Goal: Information Seeking & Learning: Learn about a topic

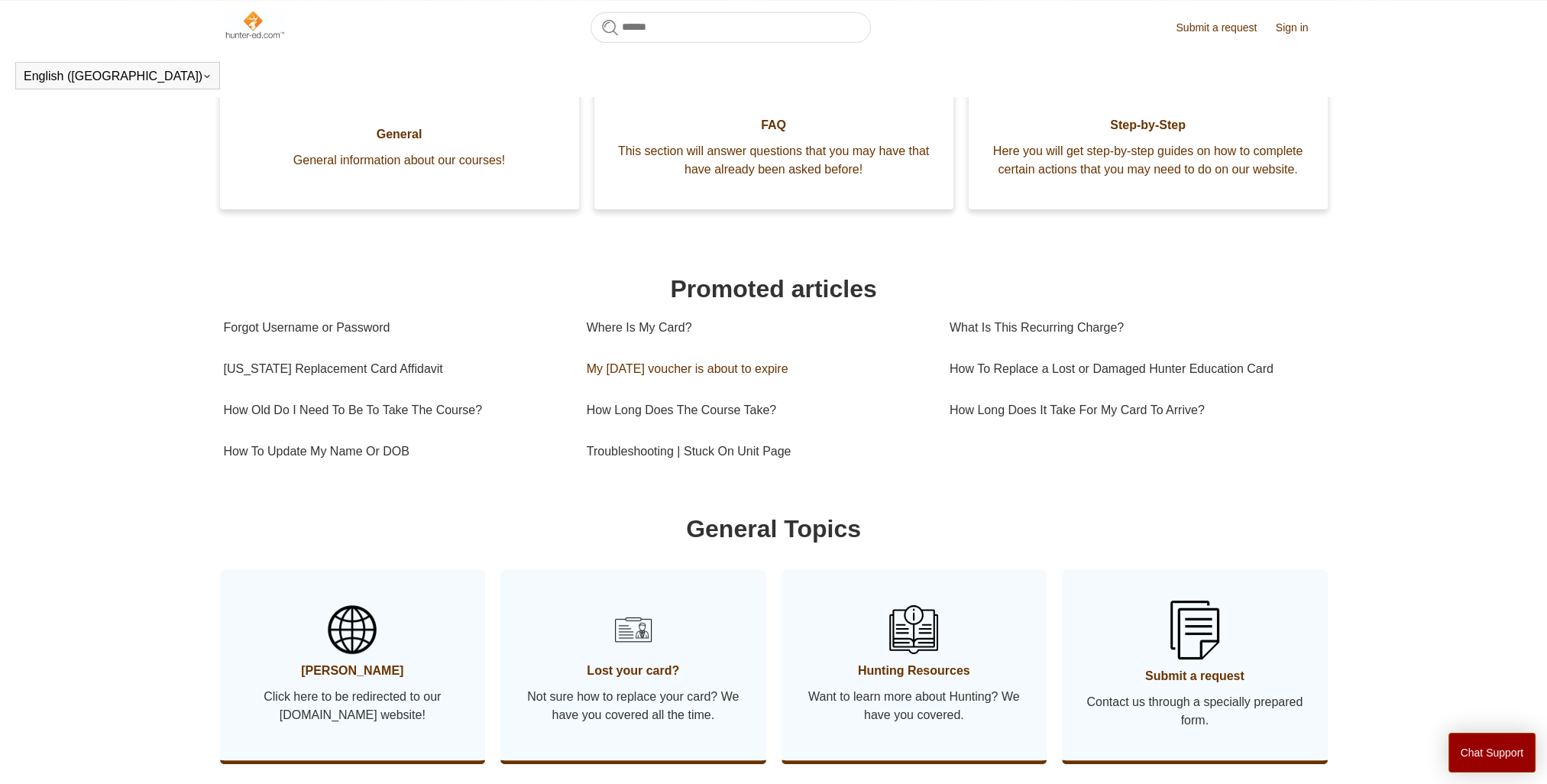
scroll to position [415, 0]
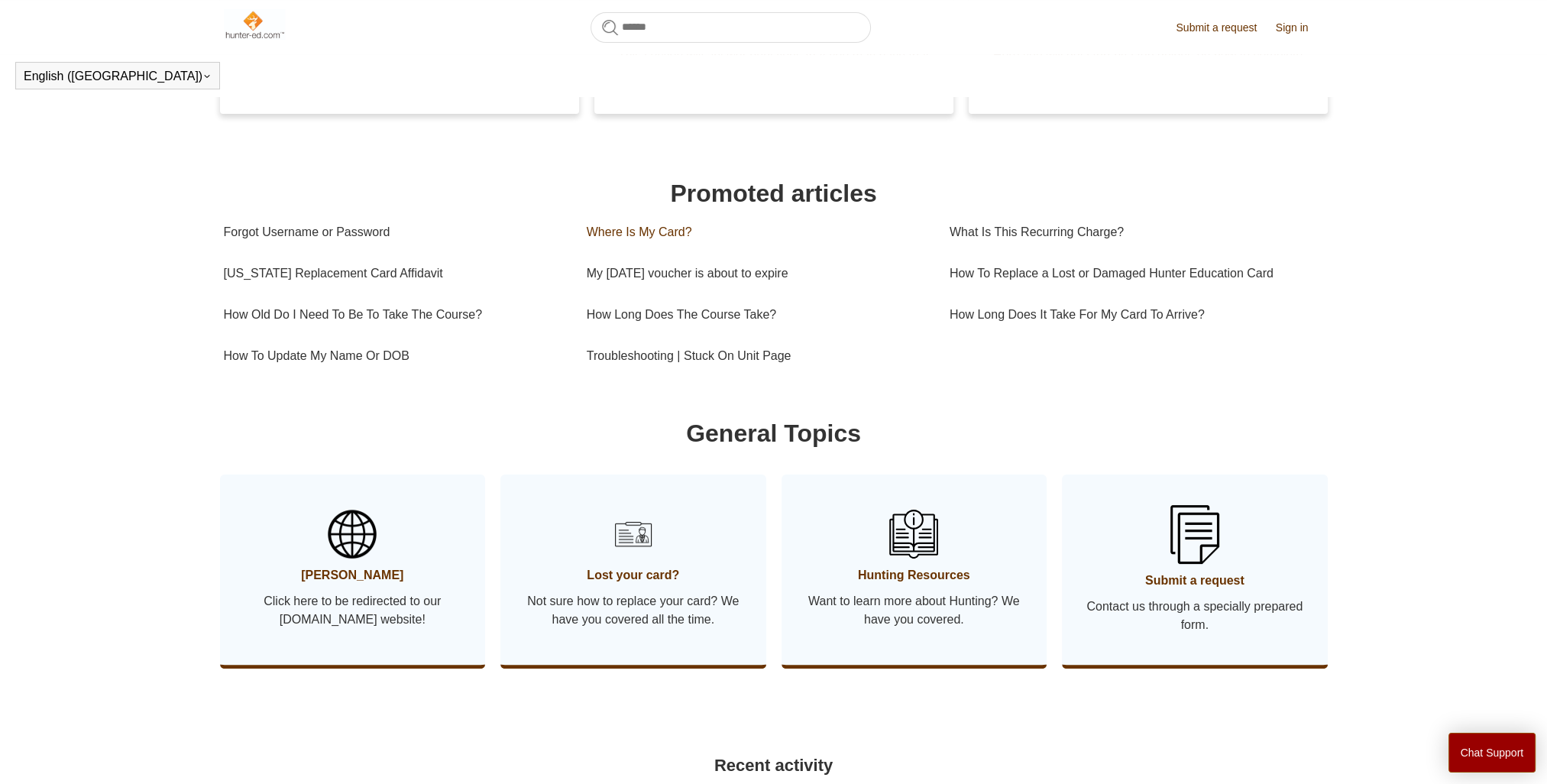
click at [626, 249] on link "Where Is My Card?" at bounding box center [756, 232] width 340 height 41
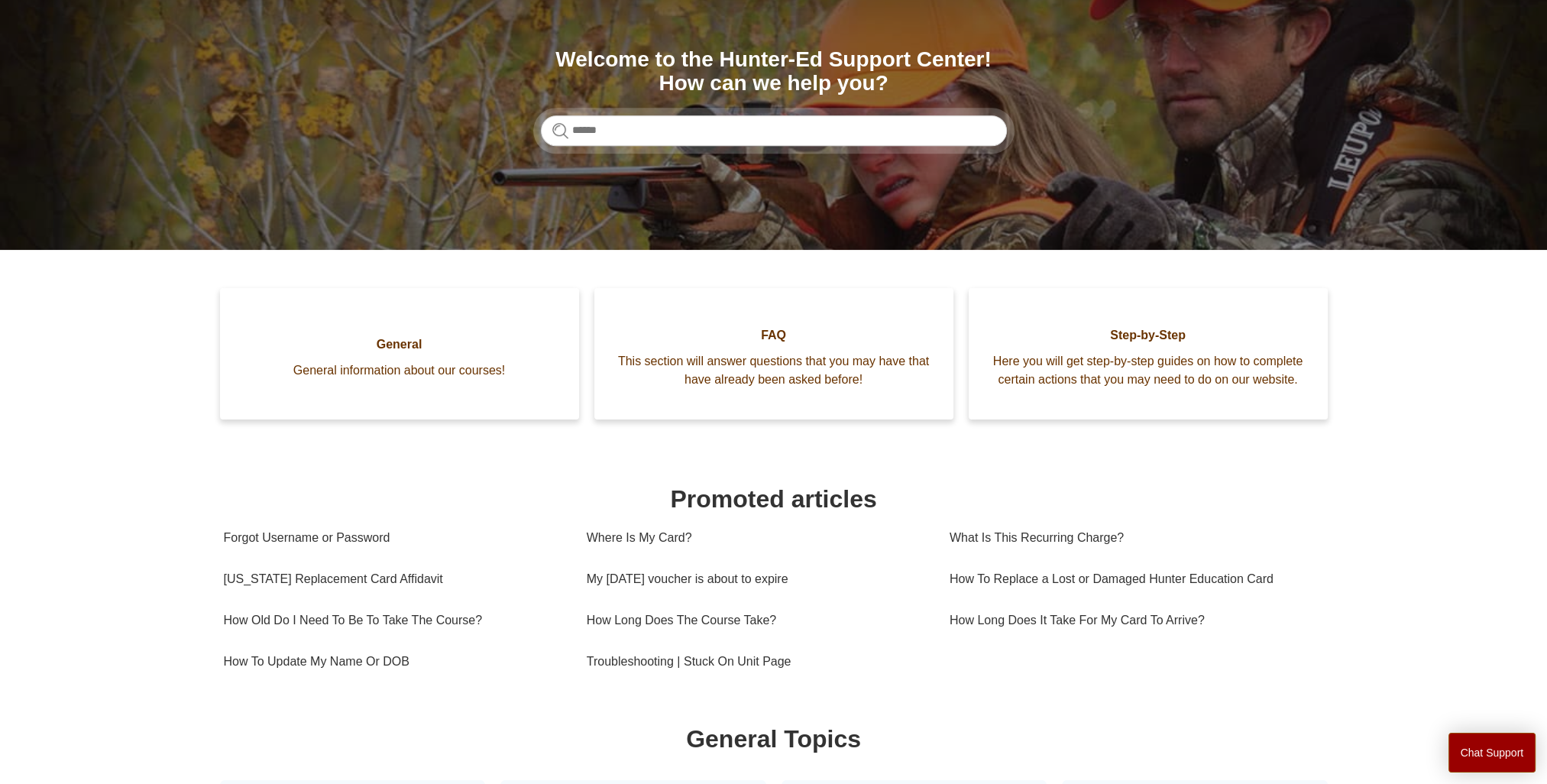
scroll to position [0, 0]
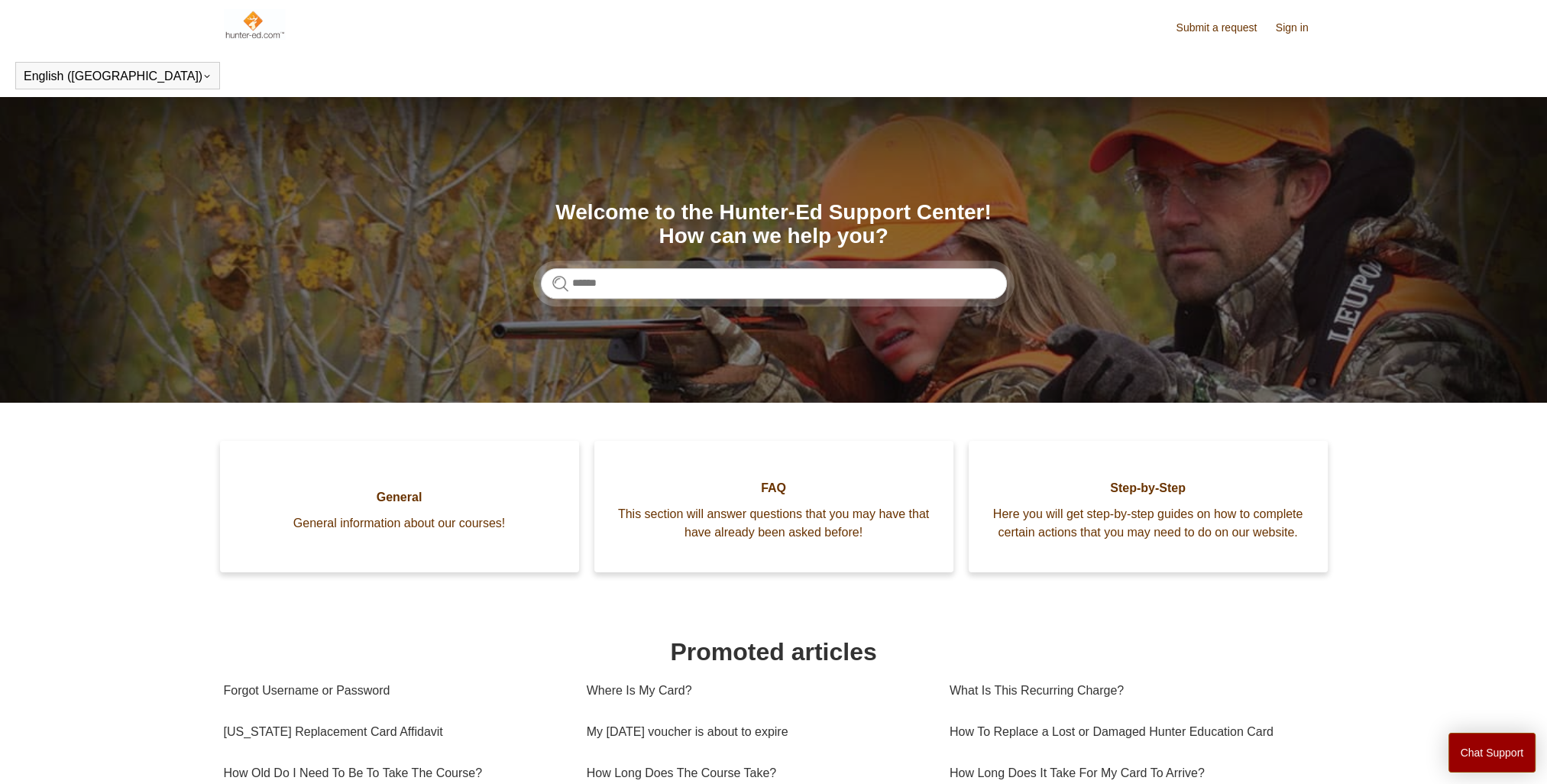
click at [1302, 24] on link "Sign in" at bounding box center [1300, 28] width 48 height 16
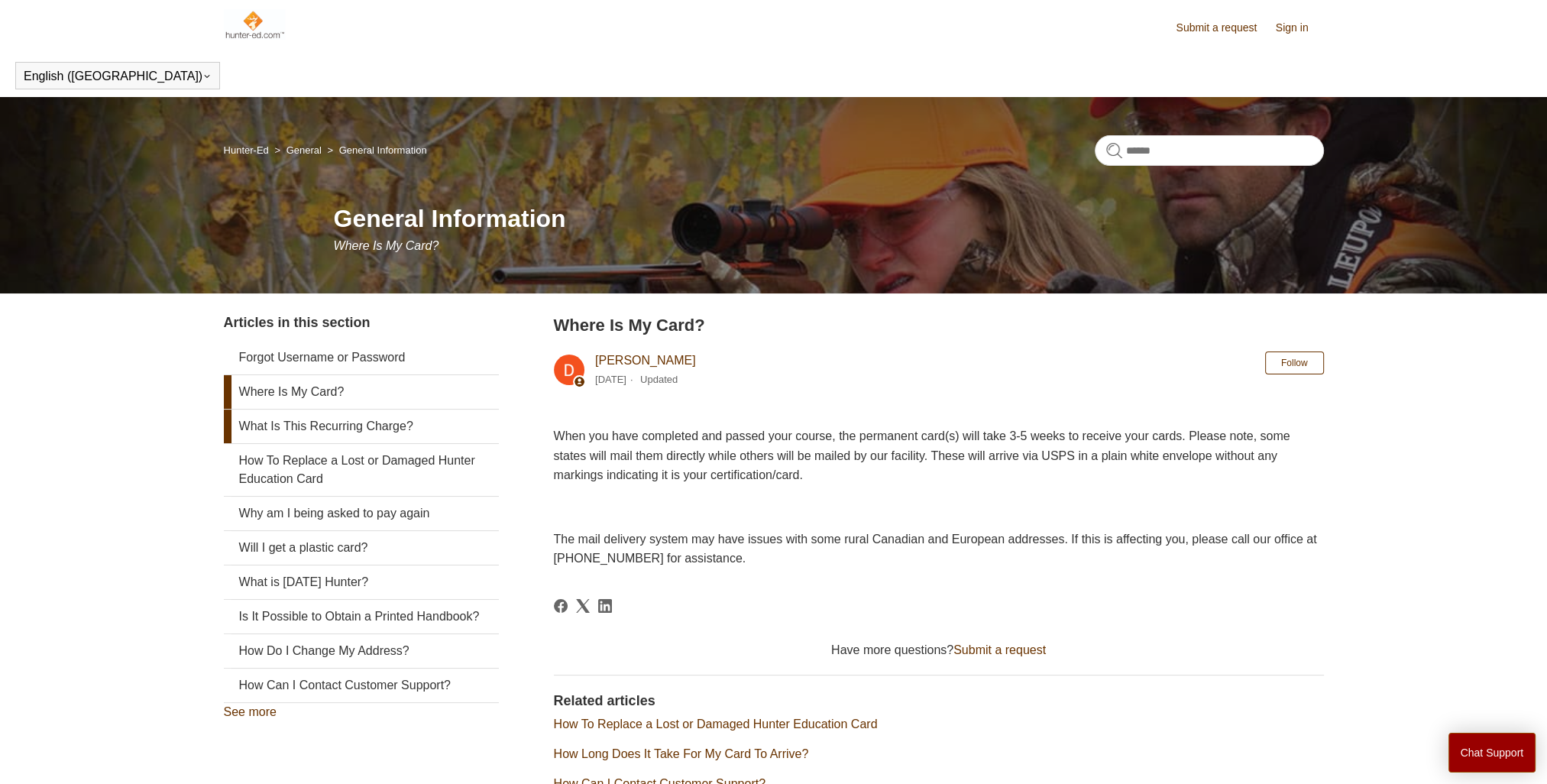
click at [378, 422] on link "What Is This Recurring Charge?" at bounding box center [361, 426] width 275 height 34
